Goal: Communication & Community: Connect with others

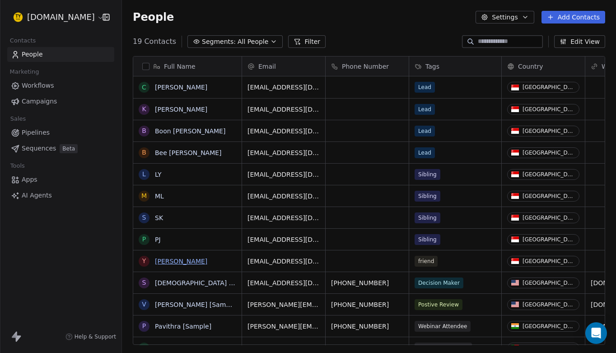
click at [159, 263] on link "[PERSON_NAME]" at bounding box center [181, 261] width 52 height 7
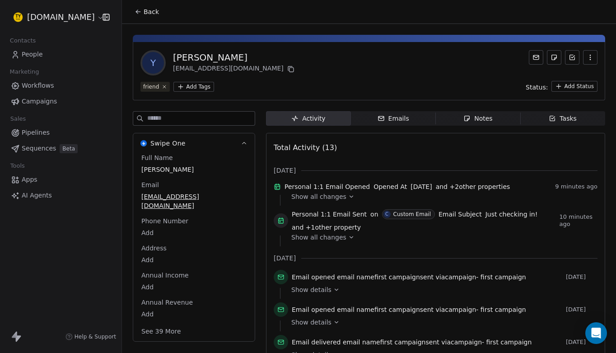
click at [409, 114] on span "Emails Emails" at bounding box center [393, 118] width 85 height 14
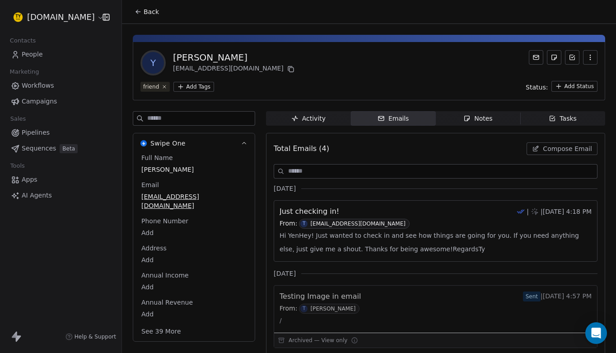
click at [403, 119] on div "Emails" at bounding box center [394, 118] width 32 height 9
click at [538, 56] on icon at bounding box center [536, 57] width 7 height 7
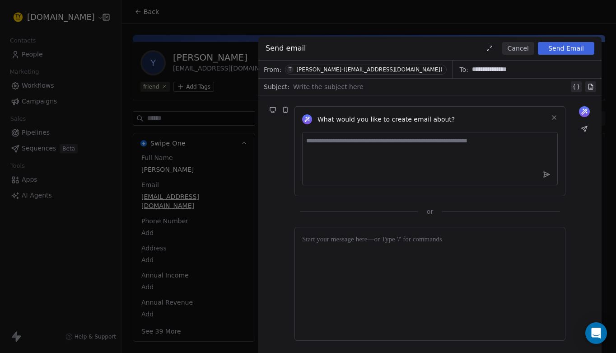
click at [521, 50] on button "Cancel" at bounding box center [519, 48] width 32 height 13
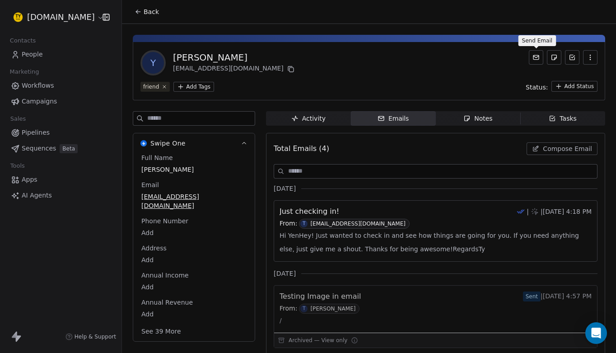
click at [539, 57] on icon at bounding box center [536, 57] width 7 height 7
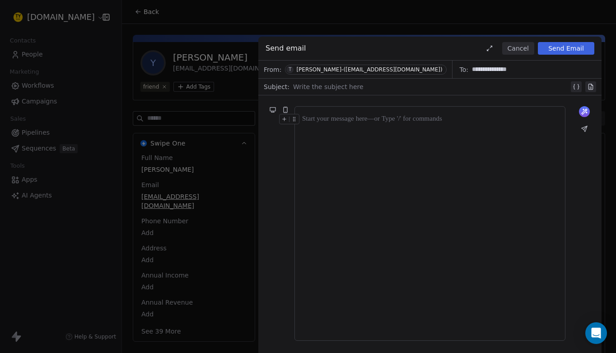
click at [517, 50] on button "Cancel" at bounding box center [519, 48] width 32 height 13
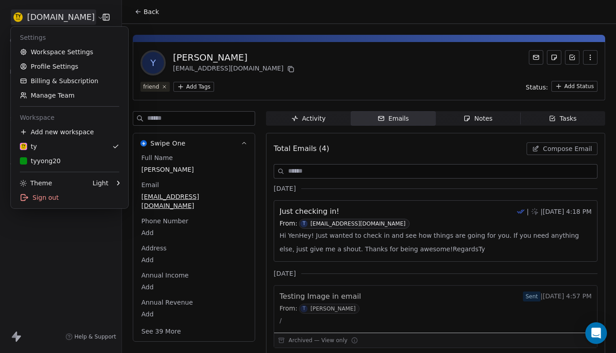
click at [75, 18] on html "[DOMAIN_NAME] Contacts People Marketing Workflows Campaigns Sales Pipelines Seq…" at bounding box center [308, 176] width 616 height 353
click at [46, 161] on div "tyyong20" at bounding box center [40, 160] width 41 height 9
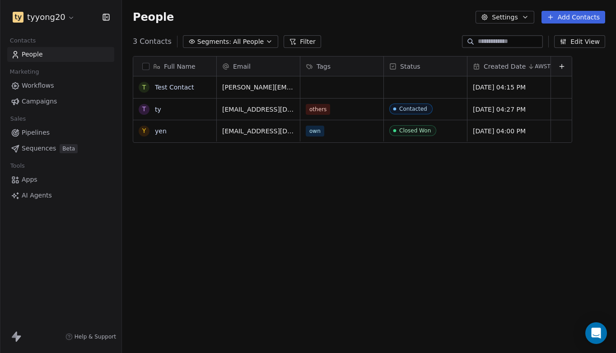
scroll to position [311, 494]
click at [158, 110] on link "ty" at bounding box center [158, 109] width 6 height 7
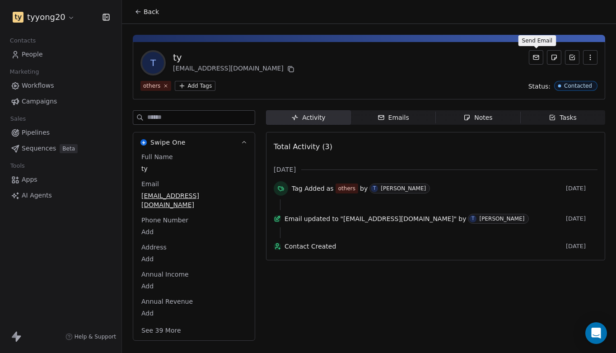
click at [538, 56] on icon at bounding box center [536, 57] width 7 height 7
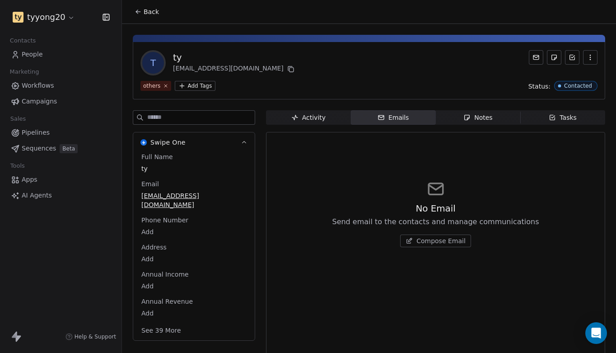
click at [538, 56] on icon at bounding box center [536, 57] width 7 height 7
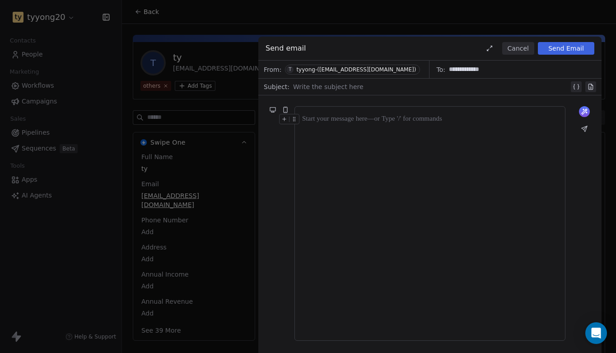
click at [519, 47] on button "Cancel" at bounding box center [519, 48] width 32 height 13
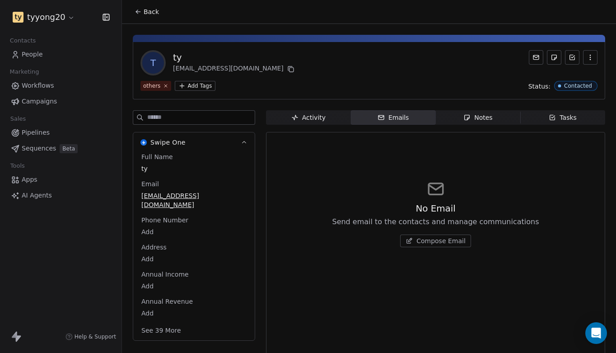
click at [397, 117] on div "Emails" at bounding box center [394, 117] width 32 height 9
click at [537, 57] on icon at bounding box center [536, 57] width 5 height 2
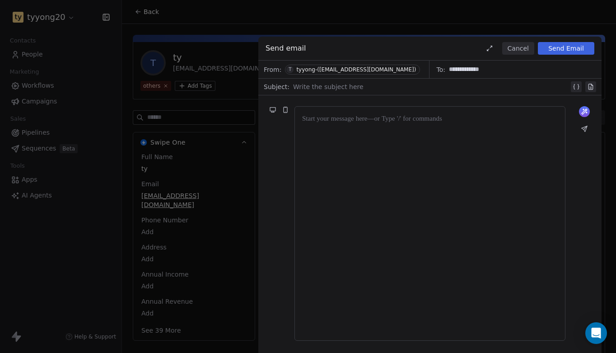
click at [99, 43] on div "**********" at bounding box center [308, 176] width 616 height 353
click at [76, 54] on div "**********" at bounding box center [308, 176] width 616 height 353
click at [521, 47] on button "Cancel" at bounding box center [519, 48] width 32 height 13
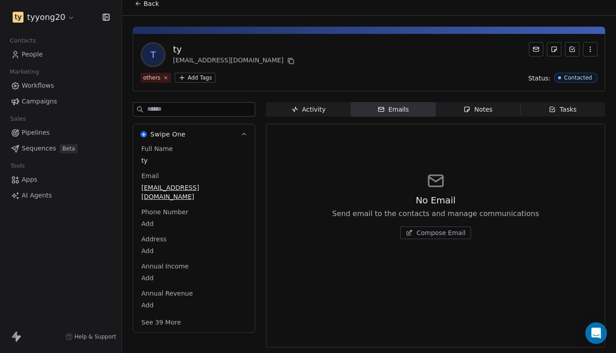
click at [47, 18] on html "tyyong20 Contacts People Marketing Workflows Campaigns Sales Pipelines Sequence…" at bounding box center [308, 176] width 616 height 353
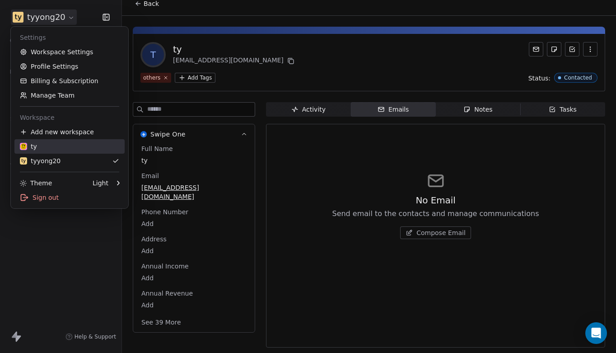
click at [55, 141] on link "ty" at bounding box center [69, 146] width 110 height 14
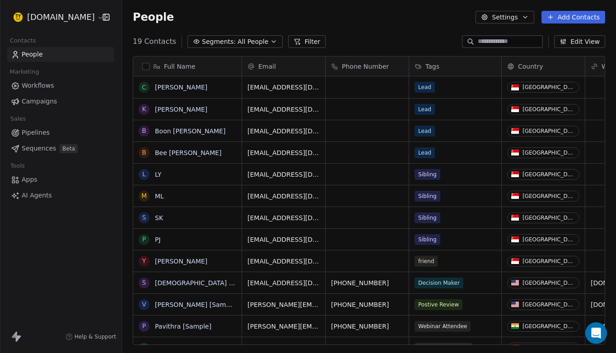
scroll to position [311, 494]
click at [186, 86] on link "[PERSON_NAME]" at bounding box center [181, 87] width 52 height 7
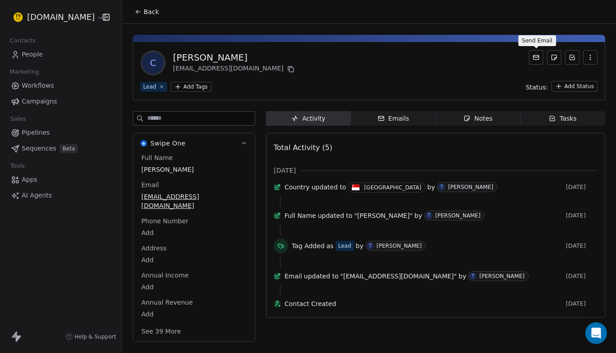
click at [537, 58] on icon at bounding box center [536, 57] width 7 height 7
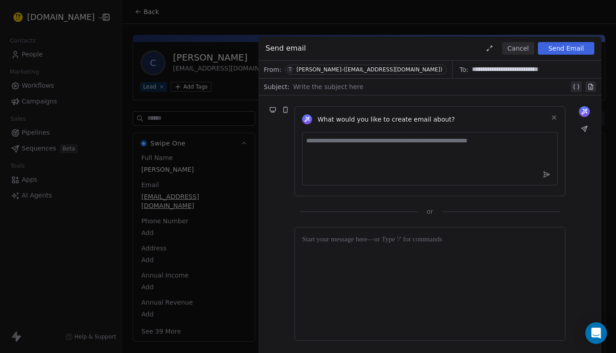
click at [519, 51] on button "Cancel" at bounding box center [519, 48] width 32 height 13
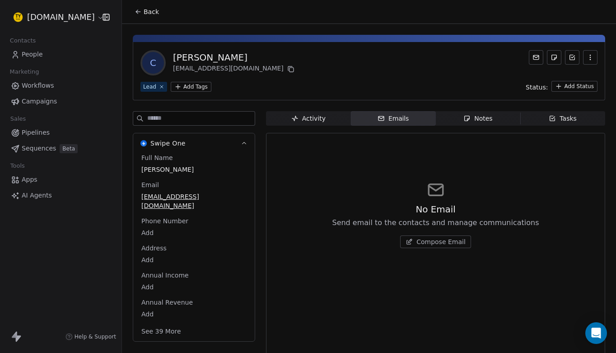
click at [40, 54] on span "People" at bounding box center [32, 54] width 21 height 9
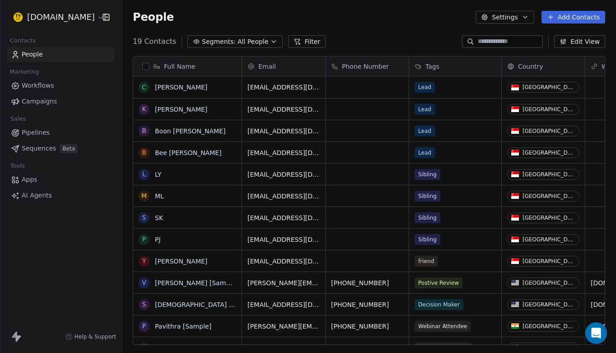
scroll to position [311, 494]
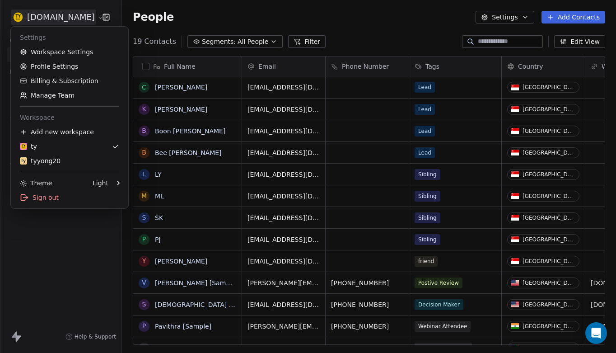
click at [67, 14] on html "[DOMAIN_NAME] Contacts People Marketing Workflows Campaigns Sales Pipelines Seq…" at bounding box center [308, 176] width 616 height 353
click at [57, 195] on div "Sign out" at bounding box center [69, 197] width 110 height 14
